Goal: Information Seeking & Learning: Learn about a topic

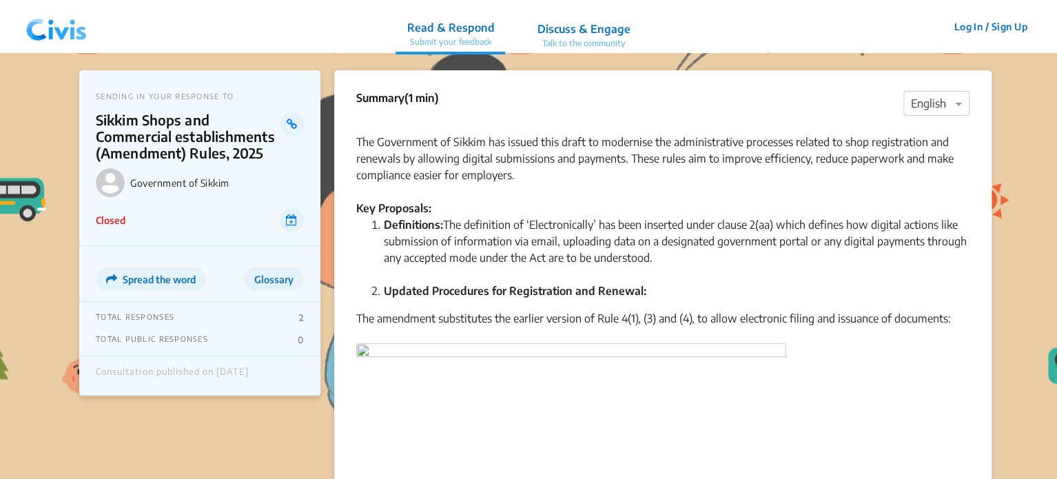
click at [60, 24] on img at bounding box center [57, 26] width 72 height 41
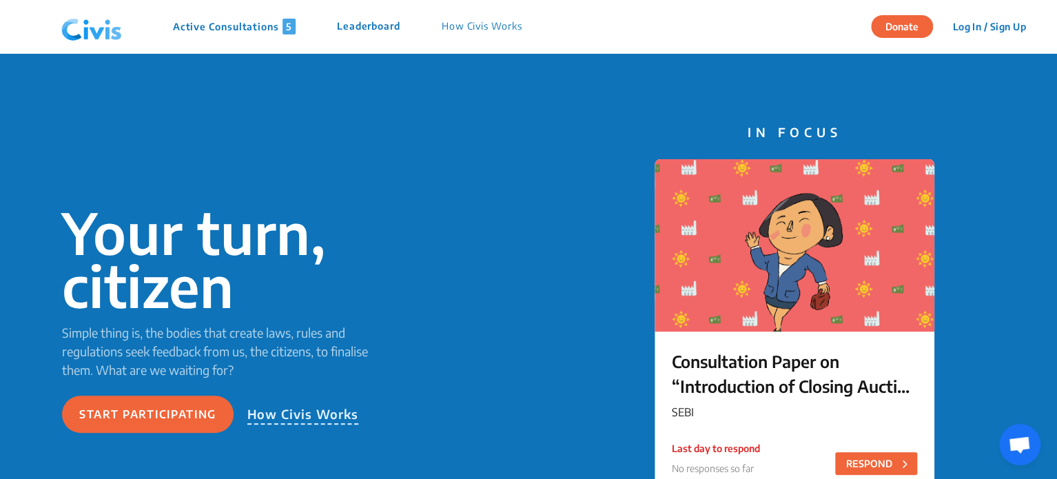
click at [220, 27] on p "Active Consultations 5" at bounding box center [234, 27] width 123 height 16
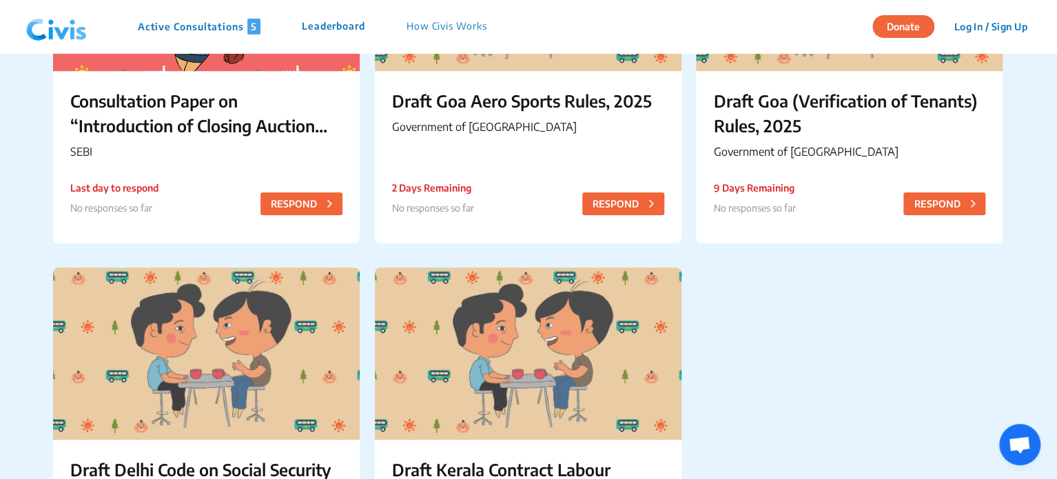
scroll to position [282, 0]
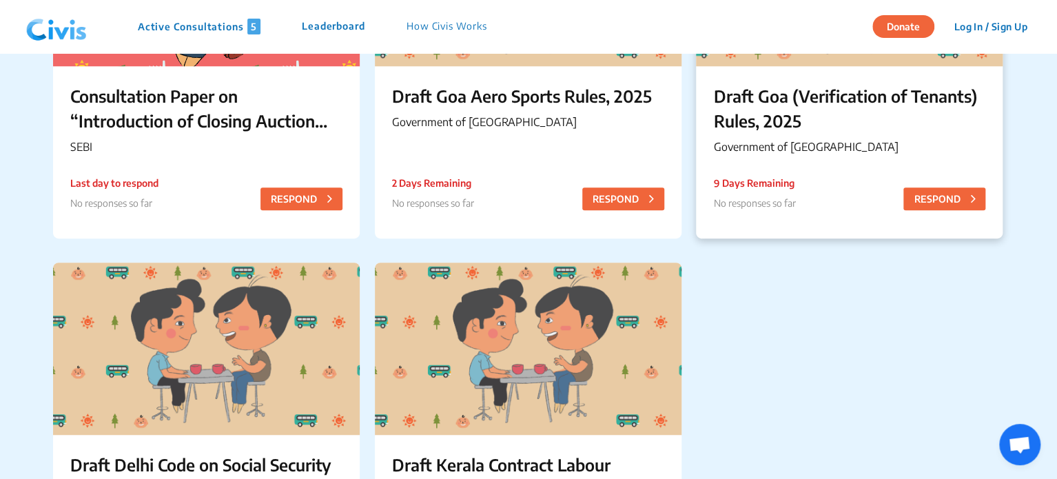
click at [791, 74] on div "Draft Goa (Verification of Tenants) Rules, 2025 Government of Goa 9 Days Remain…" at bounding box center [849, 122] width 306 height 112
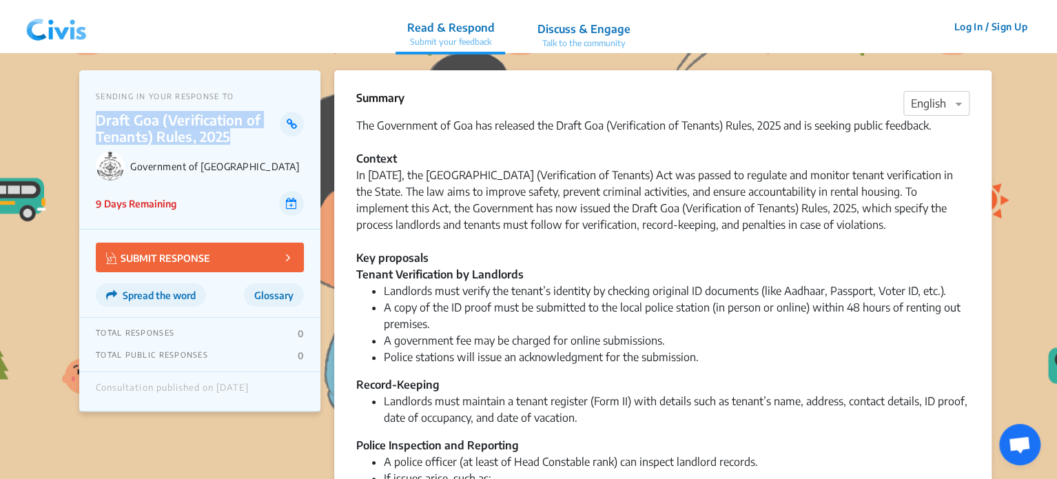
drag, startPoint x: 94, startPoint y: 123, endPoint x: 233, endPoint y: 135, distance: 140.3
click at [233, 135] on div "SENDING IN YOUR RESPONSE TO Draft Goa (Verification of Tenants) Rules, 2025 Gov…" at bounding box center [199, 149] width 241 height 159
copy p "Draft Goa (Verification of Tenants) Rules, 2025"
